Goal: Check status: Check status

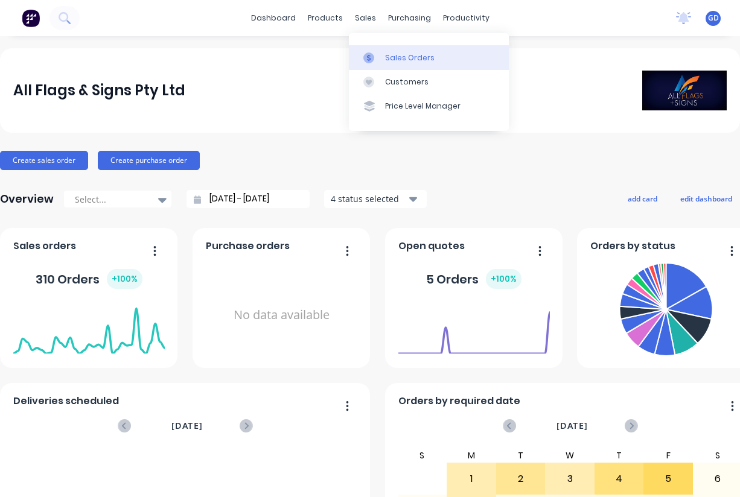
click at [396, 57] on div "Sales Orders" at bounding box center [409, 58] width 49 height 11
click at [394, 53] on div "Sales Orders" at bounding box center [409, 58] width 49 height 11
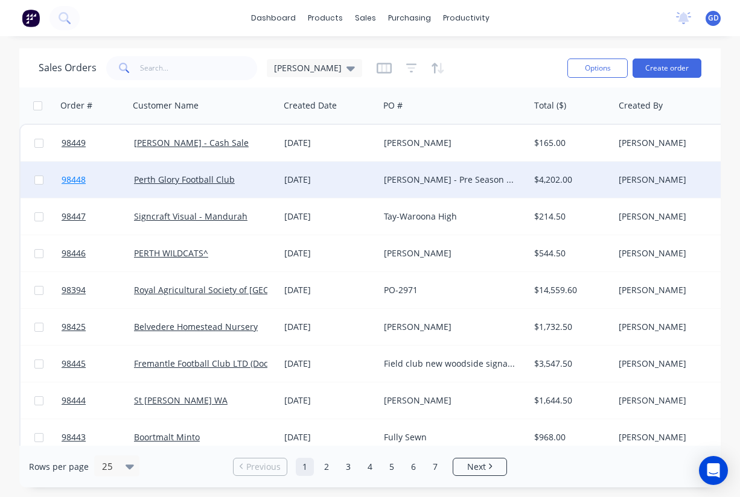
click at [71, 176] on span "98448" at bounding box center [74, 180] width 24 height 12
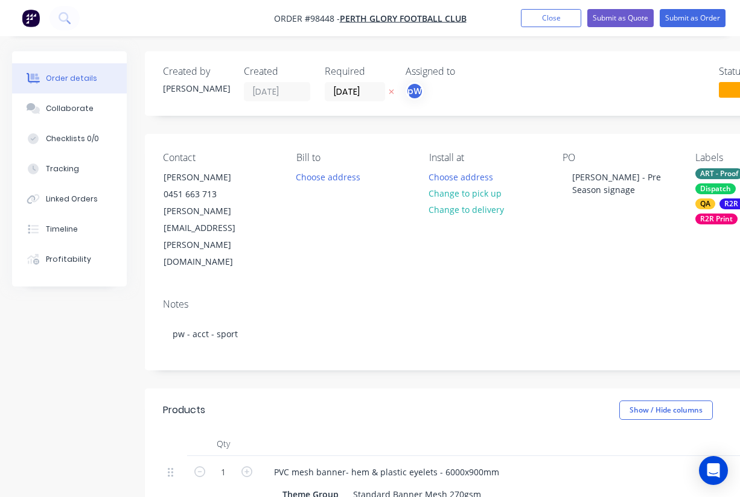
type input "$180.00"
type input "$1,500.00"
type input "$2,140.00"
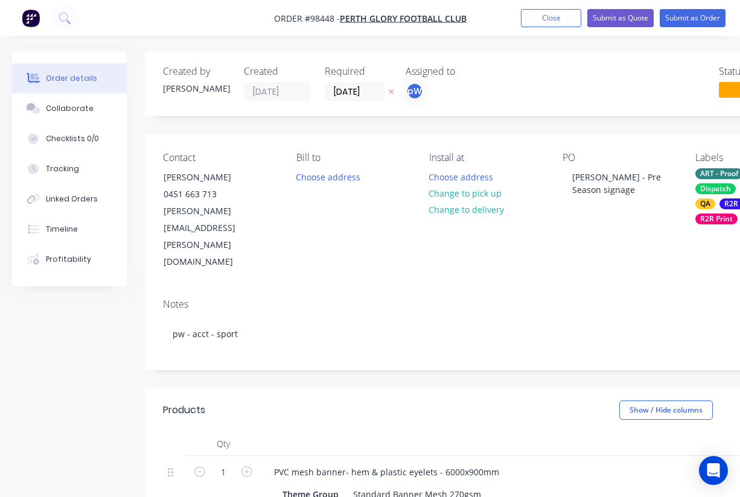
type input "$2,140.00"
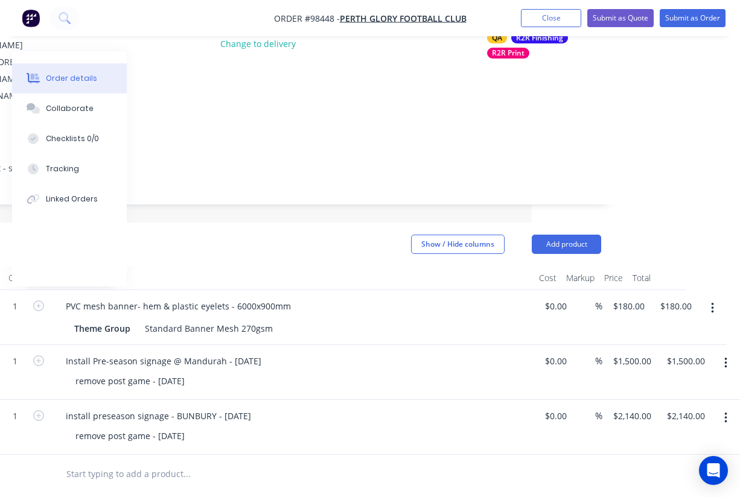
scroll to position [167, 208]
